Goal: Information Seeking & Learning: Learn about a topic

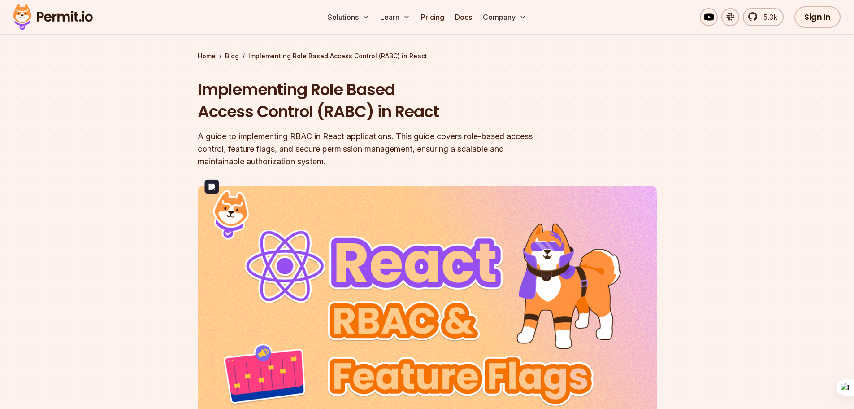
scroll to position [45, 0]
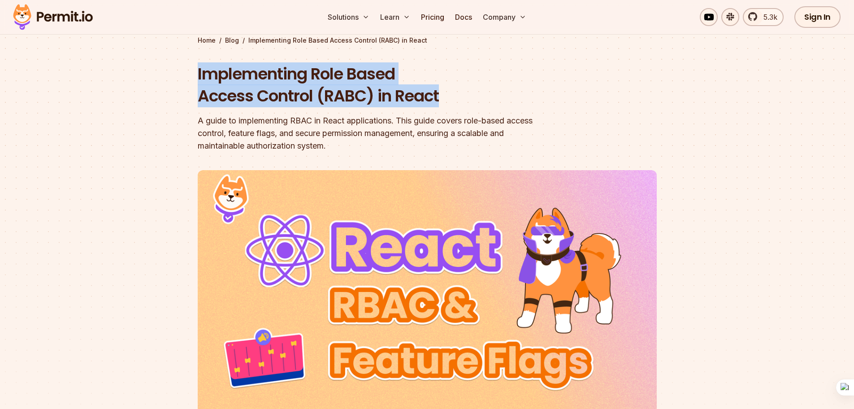
drag, startPoint x: 198, startPoint y: 75, endPoint x: 420, endPoint y: 79, distance: 221.6
click at [451, 99] on h1 "Implementing Role Based Access Control (RABC) in React" at bounding box center [370, 85] width 344 height 44
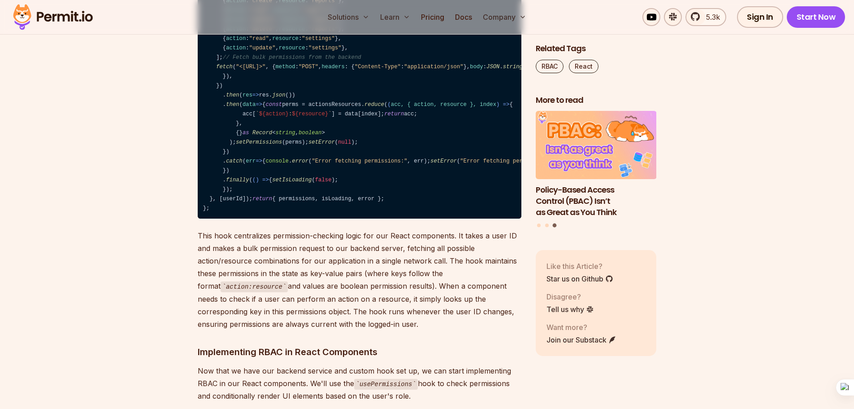
scroll to position [7322, 0]
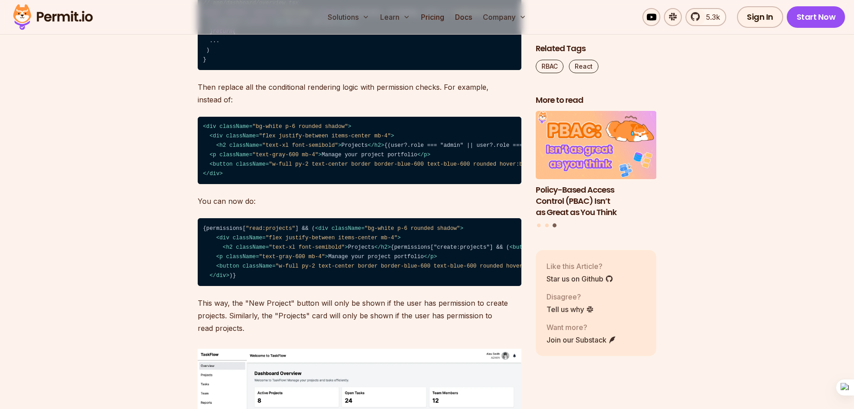
drag, startPoint x: 856, startPoint y: 51, endPoint x: 804, endPoint y: 259, distance: 214.0
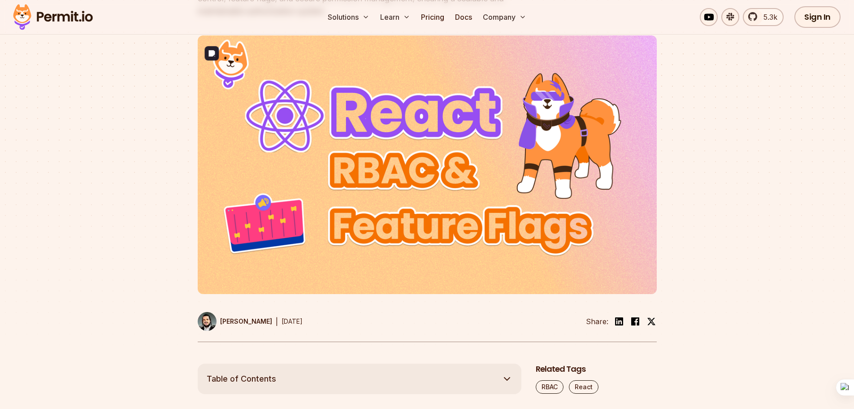
scroll to position [90, 0]
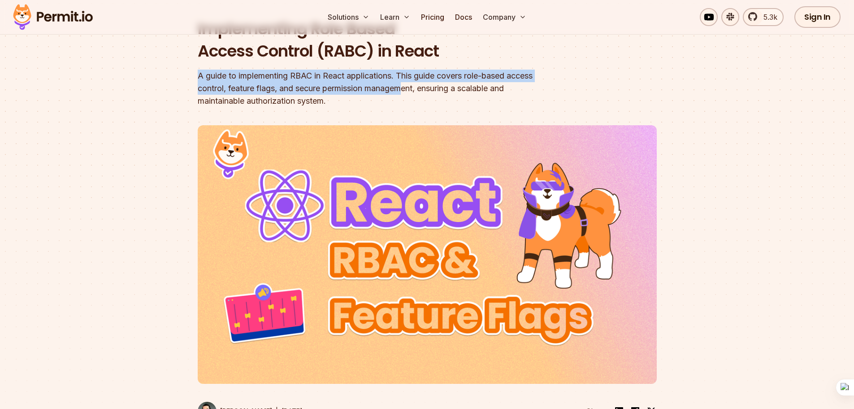
drag, startPoint x: 196, startPoint y: 74, endPoint x: 408, endPoint y: 82, distance: 212.3
click at [408, 82] on section "Home / Blog / Implementing Role Based Access Control (RABC) in React Implementi…" at bounding box center [427, 193] width 854 height 519
click at [475, 71] on div "A guide to implementing RBAC in React applications. This guide covers role-base…" at bounding box center [370, 89] width 344 height 38
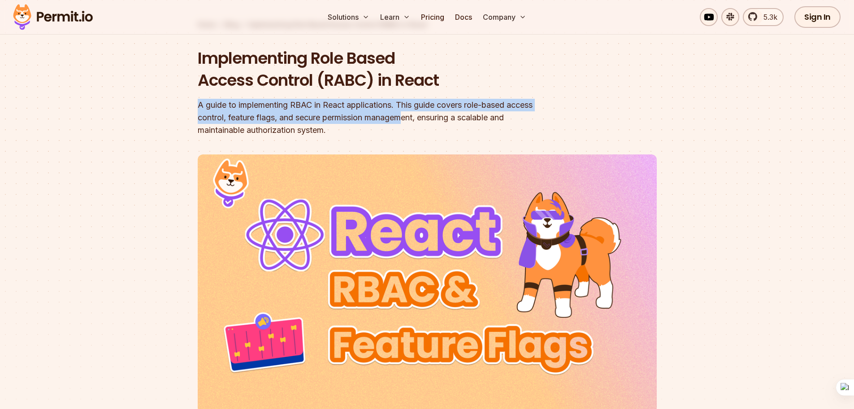
scroll to position [45, 0]
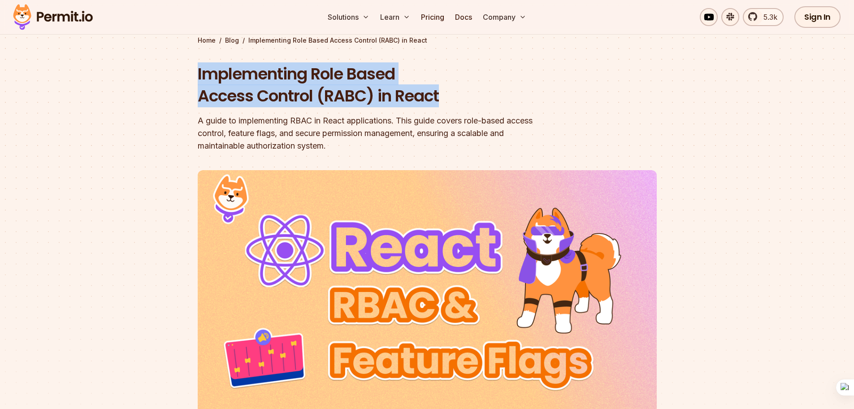
drag, startPoint x: 196, startPoint y: 77, endPoint x: 446, endPoint y: 95, distance: 250.9
click at [446, 95] on section "Home / Blog / Implementing Role Based Access Control (RABC) in React Implementi…" at bounding box center [427, 237] width 854 height 519
click at [199, 78] on h1 "Implementing Role Based Access Control (RABC) in React" at bounding box center [370, 85] width 344 height 44
drag, startPoint x: 194, startPoint y: 75, endPoint x: 459, endPoint y: 98, distance: 265.5
click at [459, 98] on section "Home / Blog / Implementing Role Based Access Control (RABC) in React Implementi…" at bounding box center [427, 237] width 854 height 519
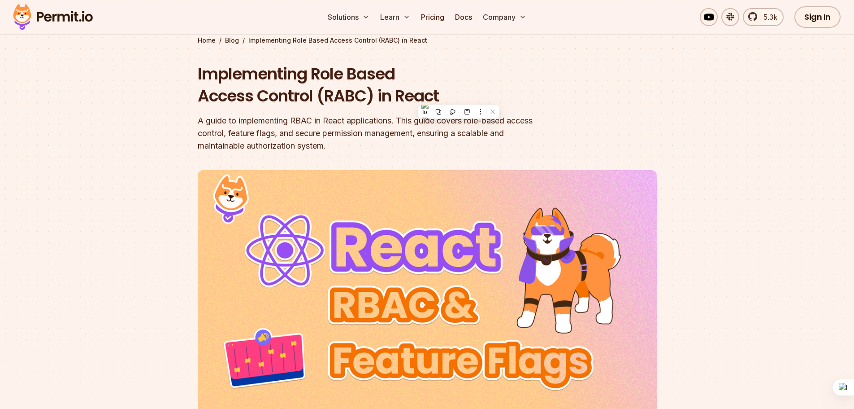
click at [275, 112] on div "Implementing Role Based Access Control (RABC) in React A guide to implementing …" at bounding box center [370, 107] width 344 height 89
drag, startPoint x: 286, startPoint y: 120, endPoint x: 397, endPoint y: 121, distance: 111.2
click at [397, 121] on div "A guide to implementing RBAC in React applications. This guide covers role-base…" at bounding box center [370, 133] width 344 height 38
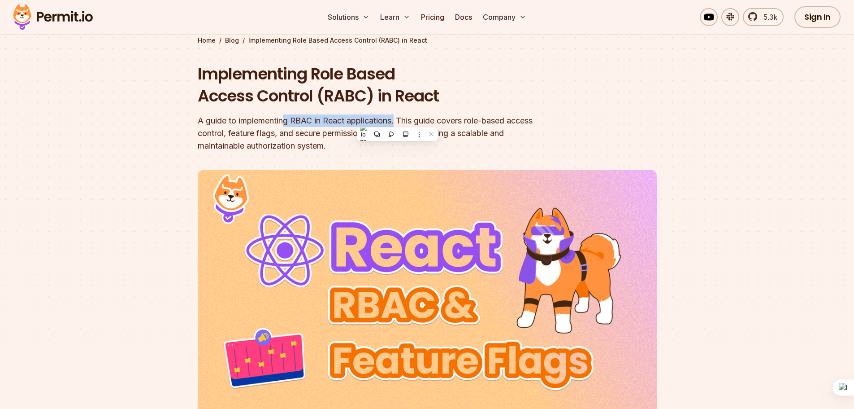
scroll to position [90, 0]
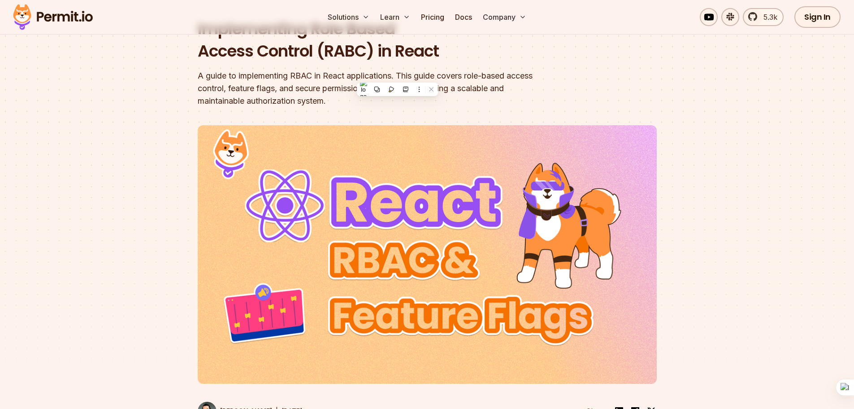
click at [239, 87] on div "A guide to implementing RBAC in React applications. This guide covers role-base…" at bounding box center [370, 89] width 344 height 38
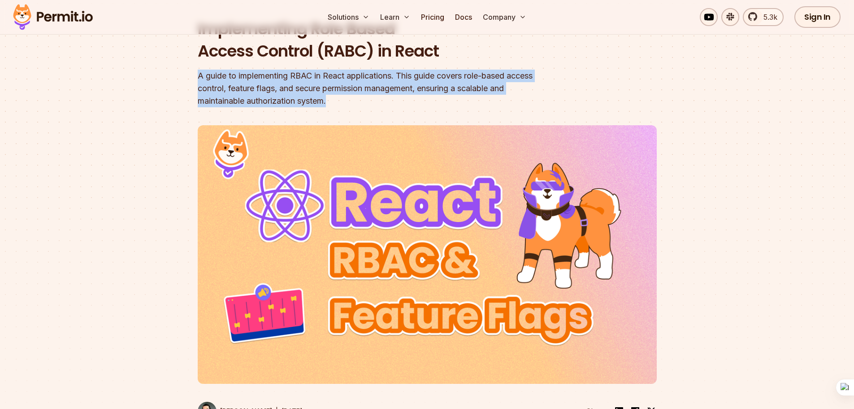
drag, startPoint x: 192, startPoint y: 78, endPoint x: 349, endPoint y: 101, distance: 158.5
click at [349, 101] on section "Home / Blog / Implementing Role Based Access Control (RABC) in React Implementi…" at bounding box center [427, 193] width 854 height 519
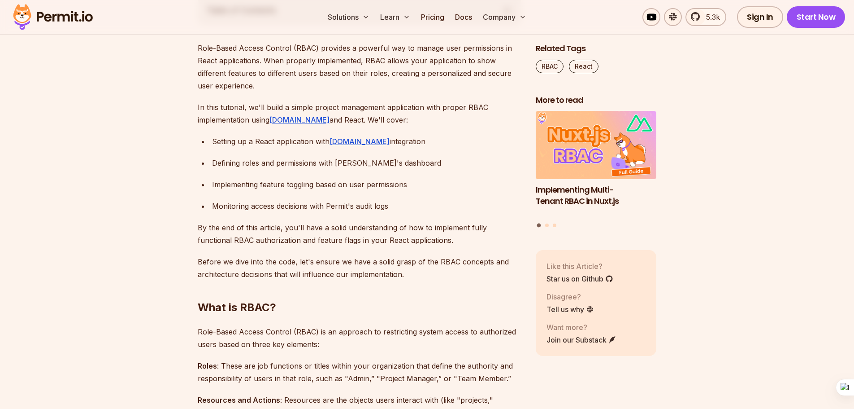
scroll to position [493, 0]
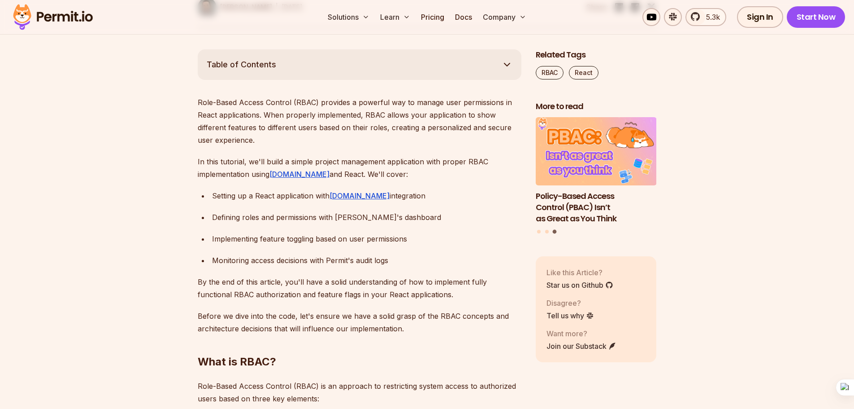
drag, startPoint x: 223, startPoint y: 15, endPoint x: 230, endPoint y: 16, distance: 7.2
click at [229, 16] on div "Solutions Learn Pricing Docs Company 5.3k Sign In Start Now" at bounding box center [427, 17] width 854 height 35
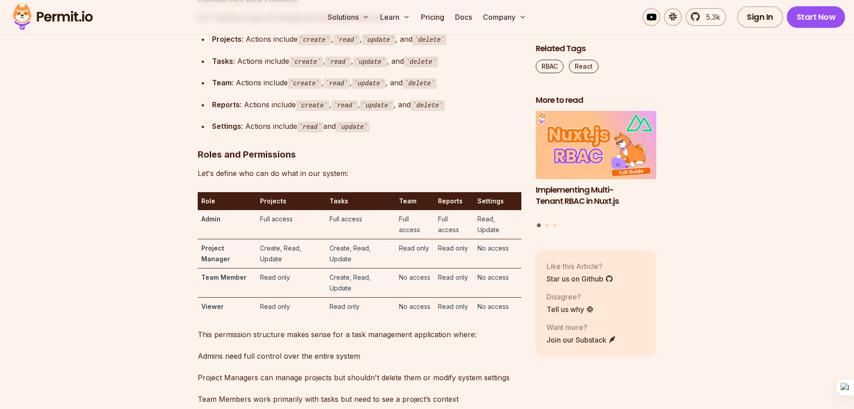
scroll to position [2690, 0]
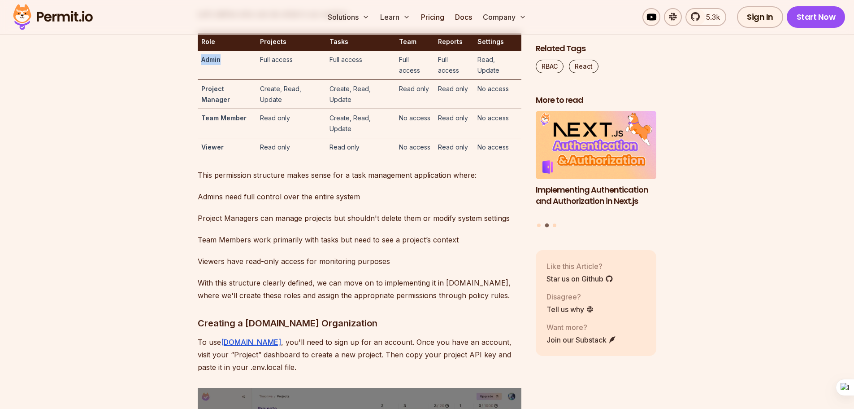
drag, startPoint x: 201, startPoint y: 230, endPoint x: 224, endPoint y: 235, distance: 23.9
click at [227, 80] on td "Admin" at bounding box center [227, 65] width 59 height 29
click at [198, 109] on td "Project Manager" at bounding box center [227, 93] width 59 height 29
drag, startPoint x: 197, startPoint y: 256, endPoint x: 231, endPoint y: 266, distance: 35.0
click at [231, 109] on td "Project Manager" at bounding box center [227, 93] width 59 height 29
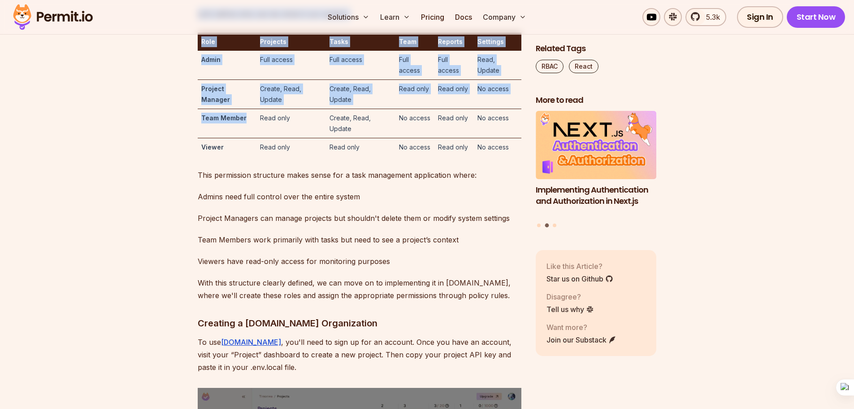
drag, startPoint x: 196, startPoint y: 283, endPoint x: 247, endPoint y: 286, distance: 51.2
click at [247, 138] on td "Team Member" at bounding box center [227, 123] width 59 height 29
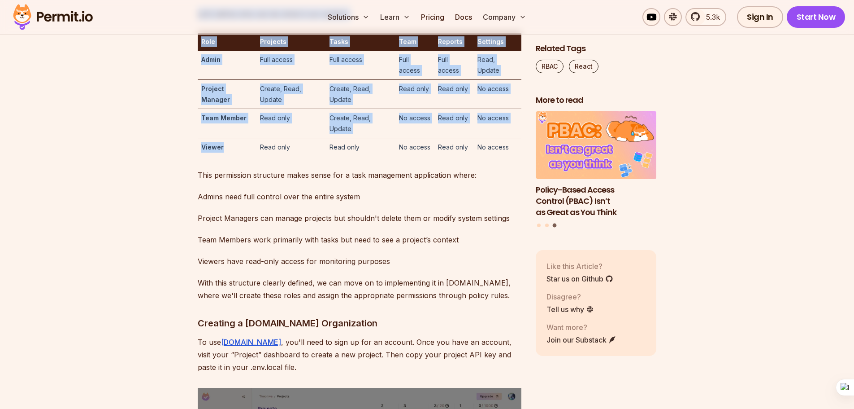
drag, startPoint x: 197, startPoint y: 312, endPoint x: 226, endPoint y: 313, distance: 28.8
click at [226, 156] on td "Viewer" at bounding box center [227, 147] width 59 height 18
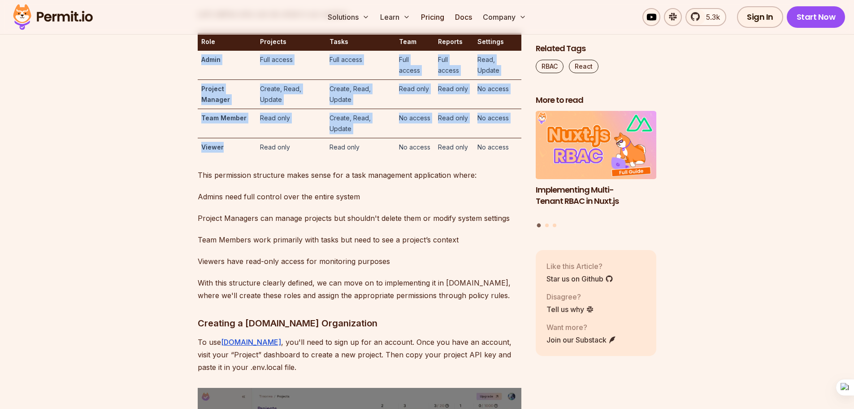
drag, startPoint x: 201, startPoint y: 227, endPoint x: 226, endPoint y: 317, distance: 93.9
click at [226, 156] on tbody "Admin Full access Full access Full access Full access Read, Update Project Mana…" at bounding box center [360, 103] width 324 height 105
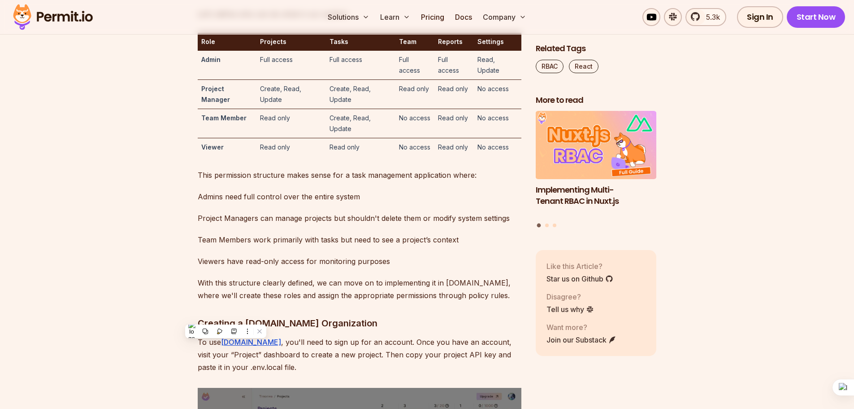
click at [261, 156] on td "Read only" at bounding box center [291, 147] width 70 height 18
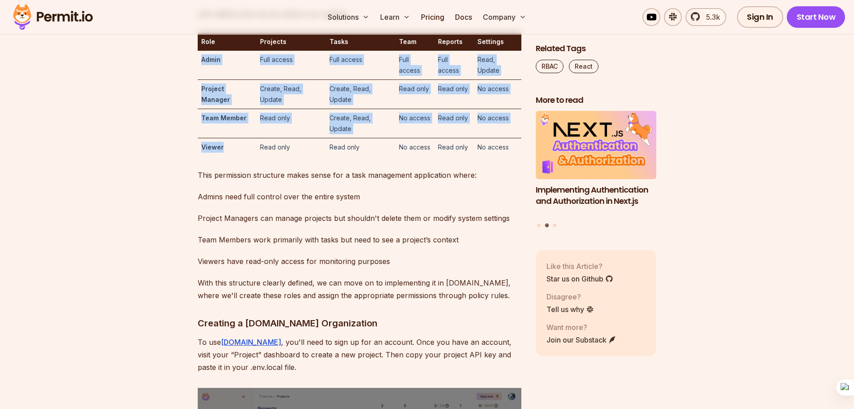
drag, startPoint x: 224, startPoint y: 315, endPoint x: 203, endPoint y: 226, distance: 92.1
click at [203, 156] on tbody "Admin Full access Full access Full access Full access Read, Update Project Mana…" at bounding box center [360, 103] width 324 height 105
click at [219, 156] on td "Viewer" at bounding box center [227, 147] width 59 height 18
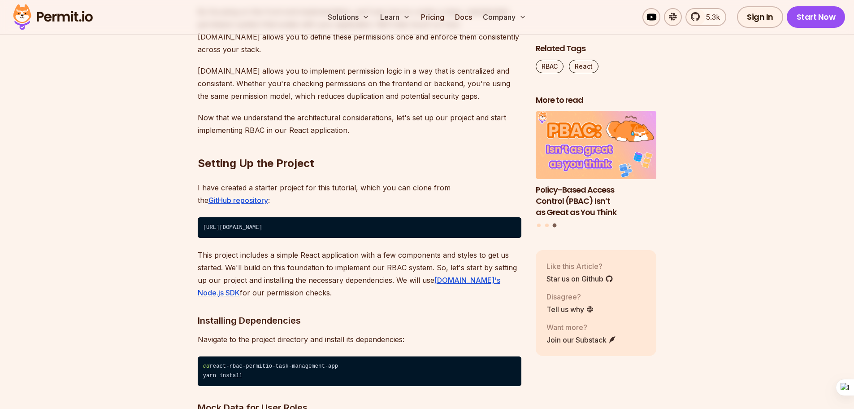
scroll to position [1928, 0]
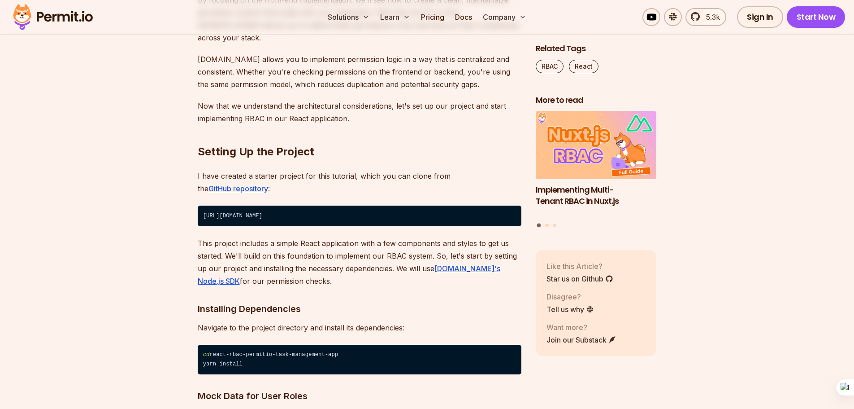
drag, startPoint x: 196, startPoint y: 50, endPoint x: 376, endPoint y: 91, distance: 184.5
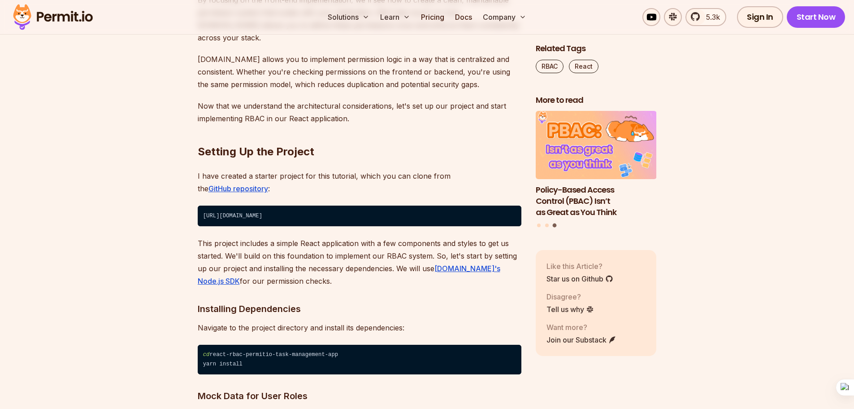
drag, startPoint x: 227, startPoint y: 129, endPoint x: 312, endPoint y: 117, distance: 86.1
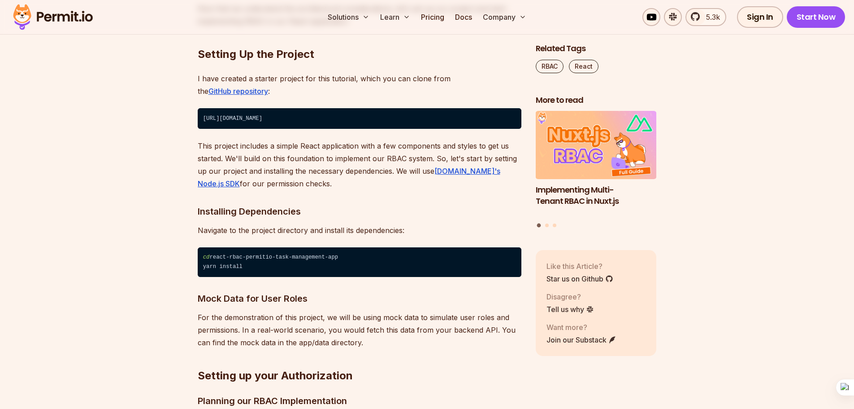
drag, startPoint x: 200, startPoint y: 82, endPoint x: 248, endPoint y: 85, distance: 47.6
